Goal: Transaction & Acquisition: Purchase product/service

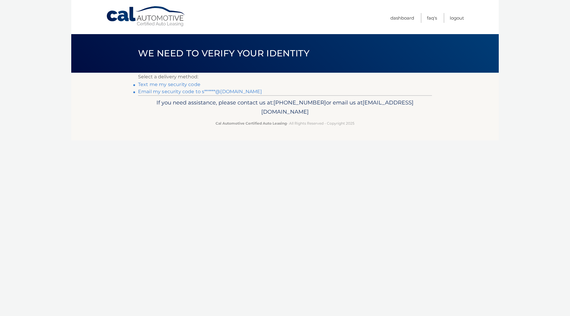
click at [190, 85] on link "Text me my security code" at bounding box center [169, 85] width 62 height 6
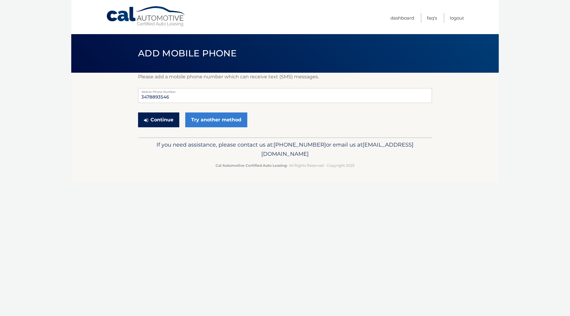
click at [169, 119] on button "Continue" at bounding box center [158, 120] width 41 height 15
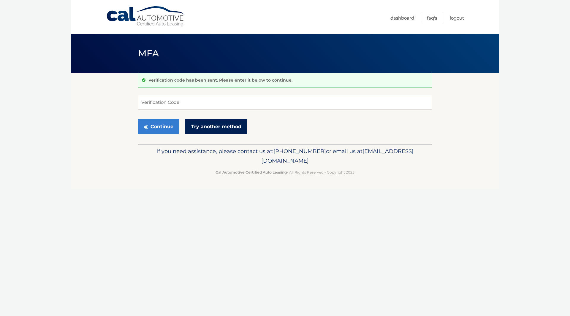
click at [202, 126] on link "Try another method" at bounding box center [216, 126] width 62 height 15
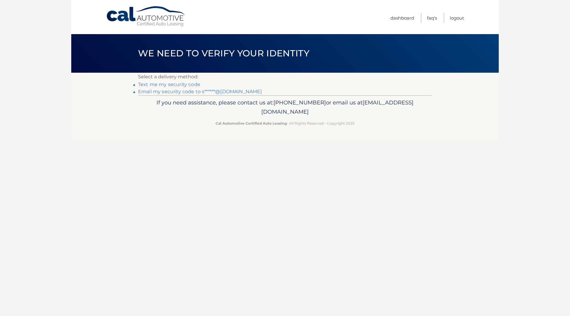
click at [194, 82] on link "Text me my security code" at bounding box center [169, 85] width 62 height 6
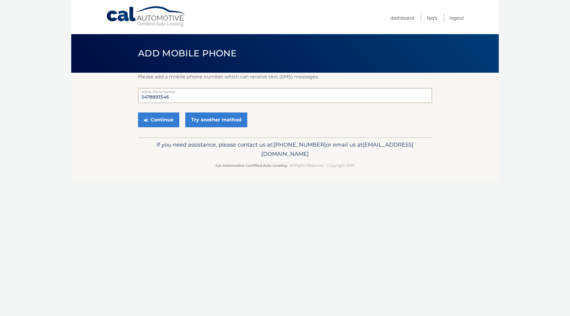
click at [158, 96] on input "3478893546" at bounding box center [285, 95] width 294 height 15
type input "3478899546"
click at [167, 121] on button "Continue" at bounding box center [158, 120] width 41 height 15
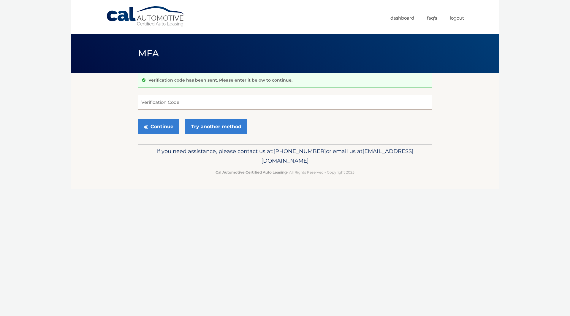
click at [175, 102] on input "Verification Code" at bounding box center [285, 102] width 294 height 15
type input "911200"
click at [138, 119] on button "Continue" at bounding box center [158, 126] width 41 height 15
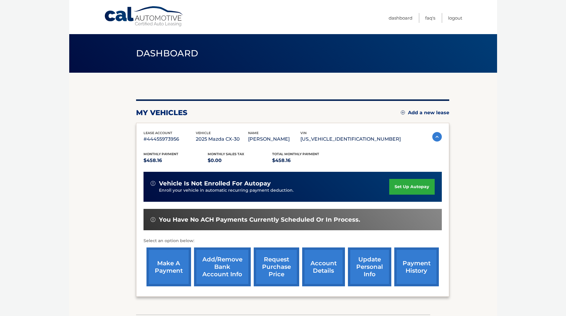
click at [162, 272] on link "make a payment" at bounding box center [168, 267] width 45 height 39
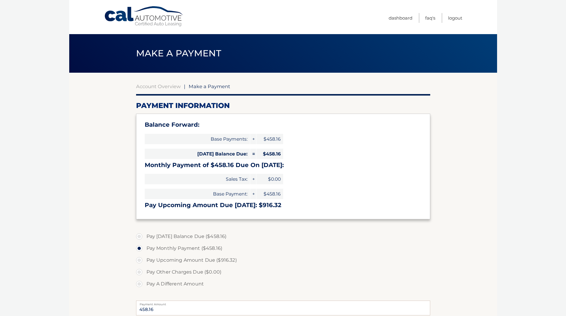
select select "ZDJlZDNiMzktZWQ3My00OTkxLTljM2MtZjE5OGNkYzI3OTZj"
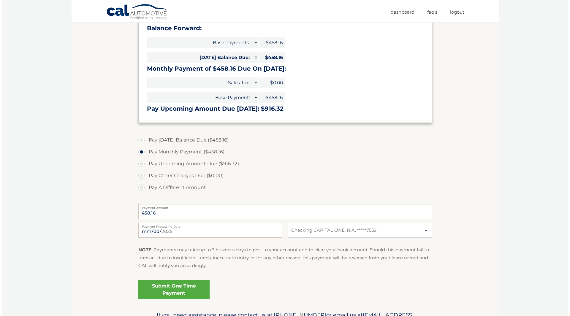
scroll to position [97, 0]
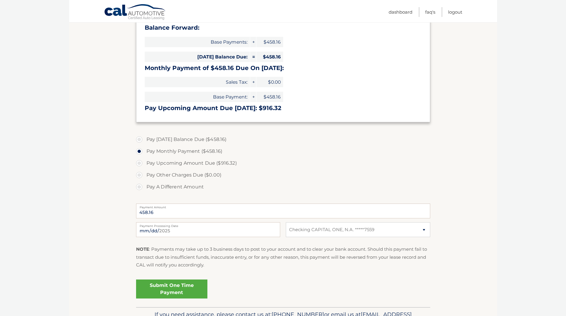
click at [187, 284] on link "Submit One Time Payment" at bounding box center [171, 289] width 71 height 19
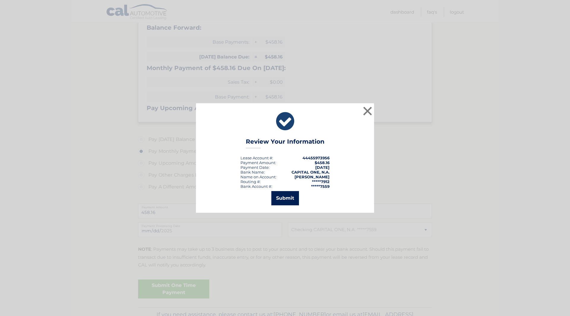
click at [288, 198] on button "Submit" at bounding box center [285, 198] width 28 height 14
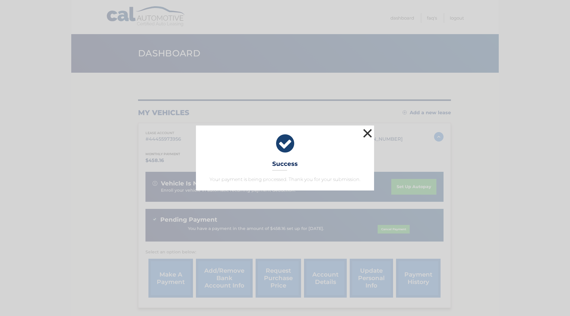
click at [365, 132] on button "×" at bounding box center [368, 133] width 12 height 12
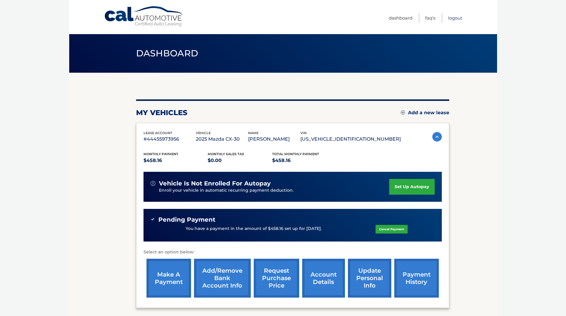
click at [452, 19] on link "Logout" at bounding box center [455, 18] width 14 height 10
